Goal: Task Accomplishment & Management: Complete application form

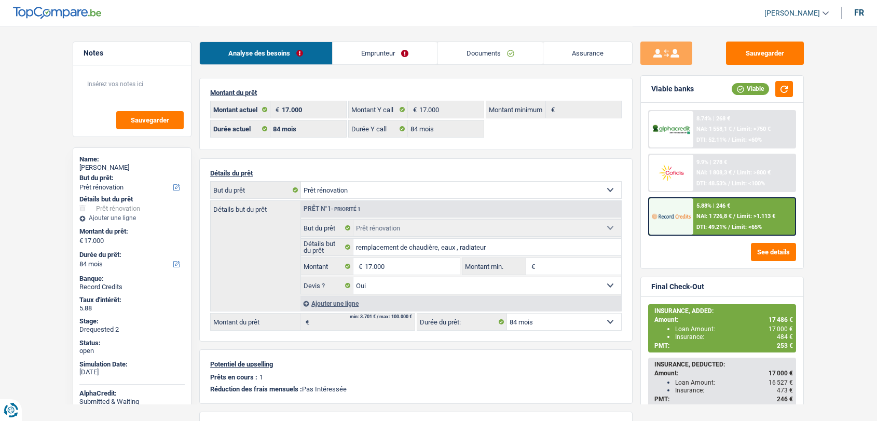
select select "renovation"
select select "84"
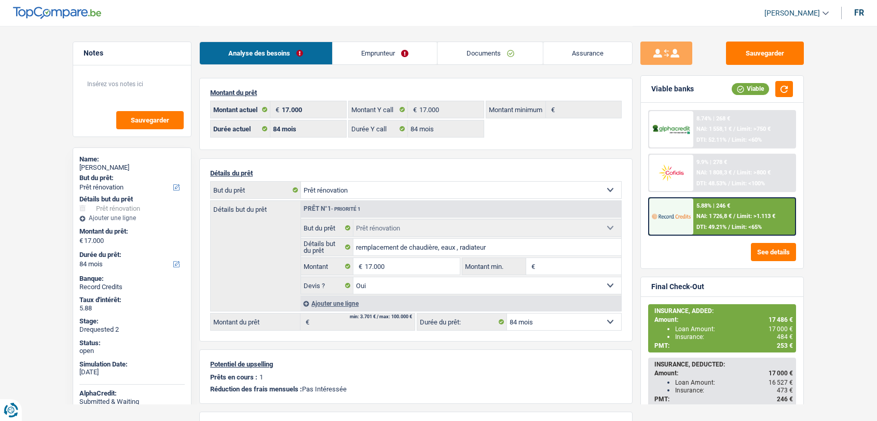
select select "renovation"
select select "yes"
select select "84"
click at [488, 50] on link "Documents" at bounding box center [490, 53] width 105 height 22
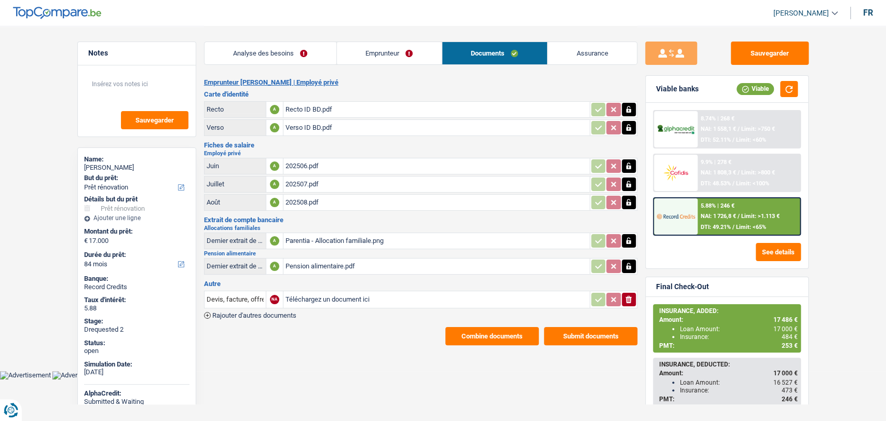
click at [488, 50] on link "Documents" at bounding box center [494, 53] width 105 height 22
click at [296, 159] on div "202506.pdf" at bounding box center [437, 166] width 302 height 16
